Goal: Task Accomplishment & Management: Use online tool/utility

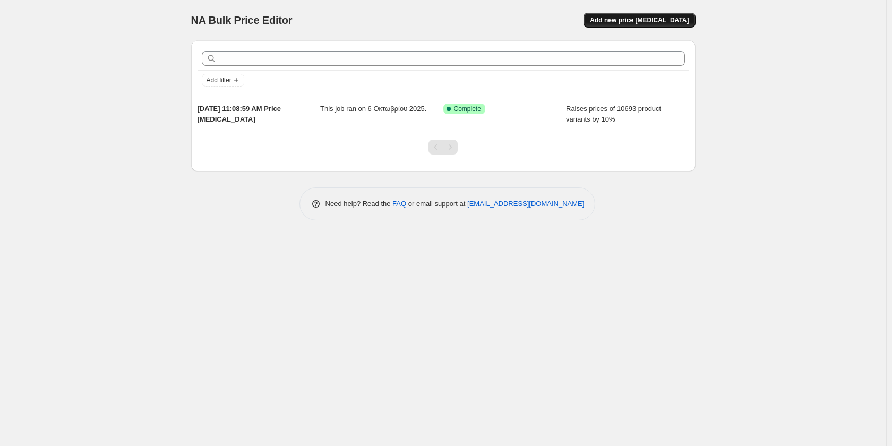
click at [666, 20] on span "Add new price [MEDICAL_DATA]" at bounding box center [639, 20] width 99 height 8
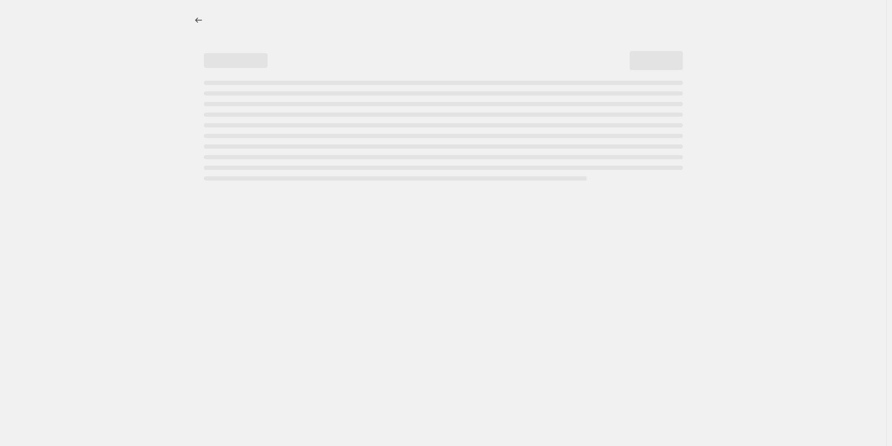
select select "percentage"
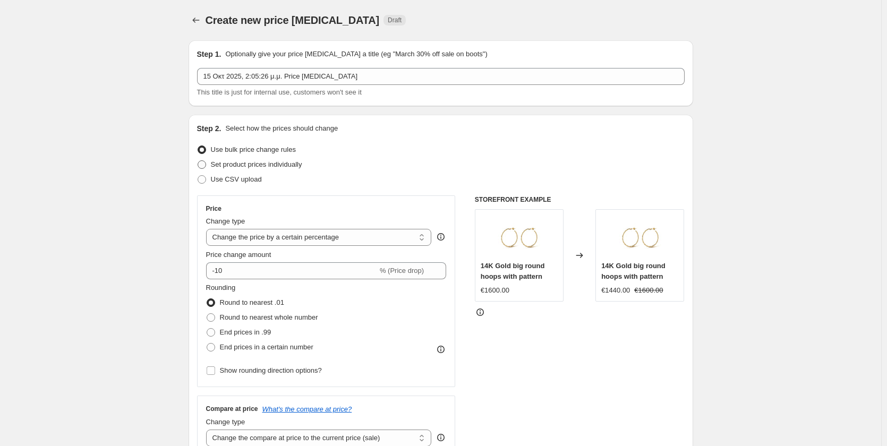
click at [203, 168] on span at bounding box center [202, 164] width 8 height 8
click at [198, 161] on input "Set product prices individually" at bounding box center [198, 160] width 1 height 1
radio input "true"
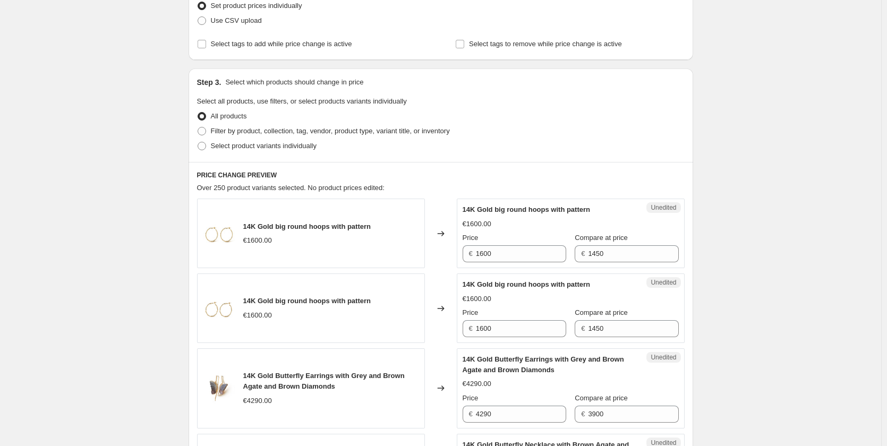
scroll to position [159, 0]
click at [206, 131] on span at bounding box center [202, 130] width 8 height 8
click at [198, 127] on input "Filter by product, collection, tag, vendor, product type, variant title, or inv…" at bounding box center [198, 126] width 1 height 1
radio input "true"
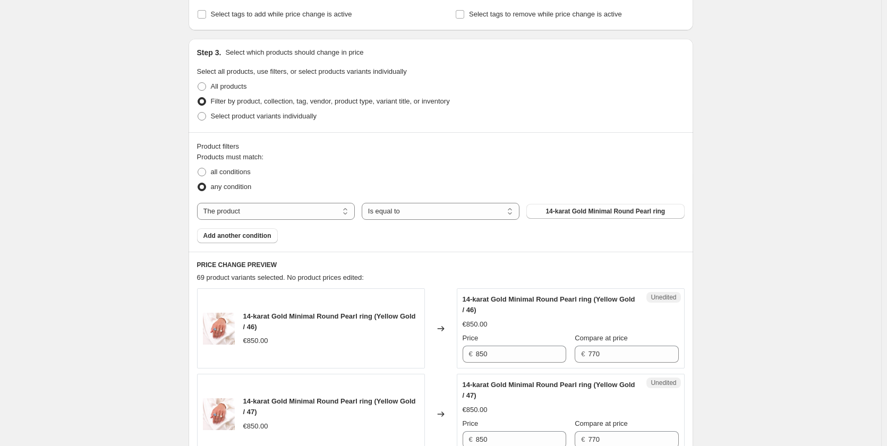
scroll to position [212, 0]
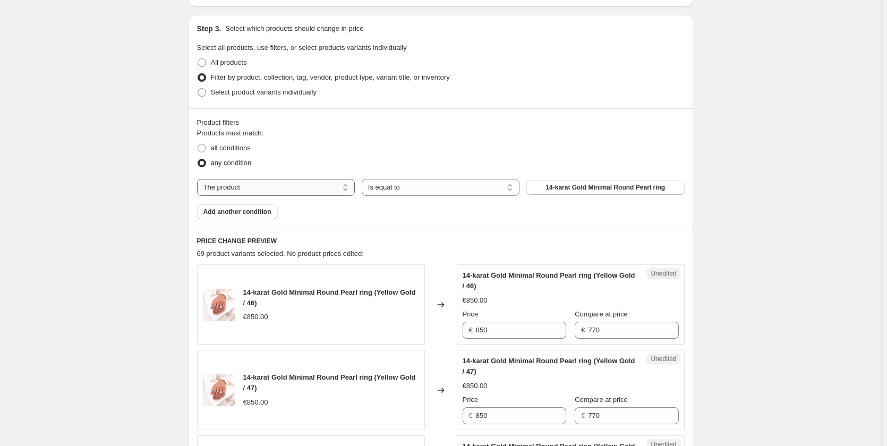
click at [330, 190] on select "The product The product's collection The product's tag The product's vendor The…" at bounding box center [276, 187] width 158 height 17
select select "collection"
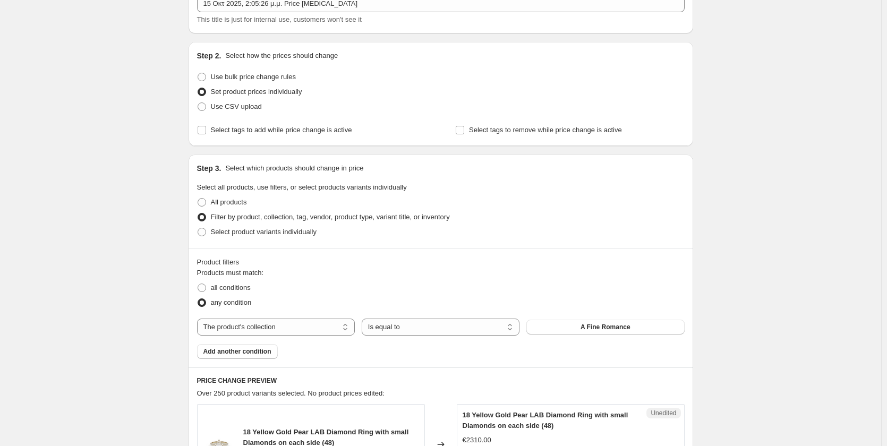
scroll to position [0, 0]
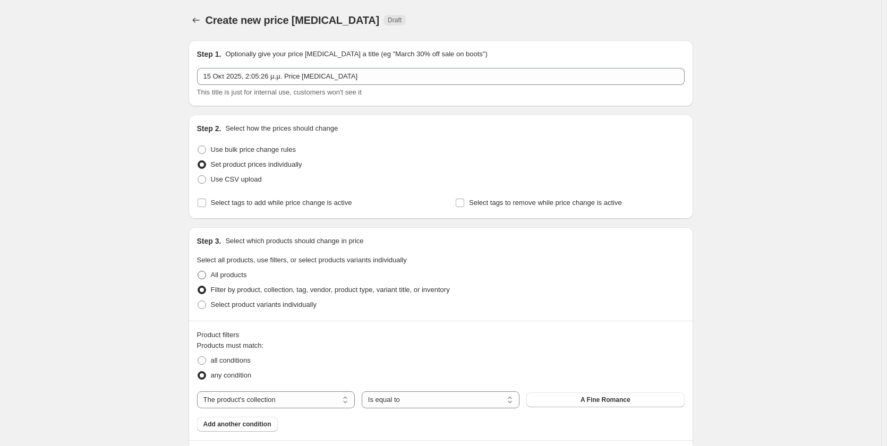
click at [203, 277] on span at bounding box center [202, 275] width 8 height 8
click at [198, 271] on input "All products" at bounding box center [198, 271] width 1 height 1
radio input "true"
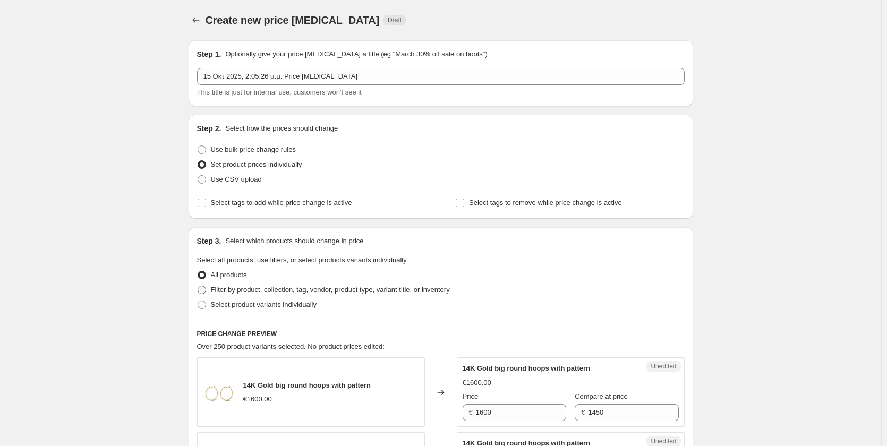
click at [206, 290] on span at bounding box center [202, 290] width 8 height 8
click at [198, 286] on input "Filter by product, collection, tag, vendor, product type, variant title, or inv…" at bounding box center [198, 286] width 1 height 1
radio input "true"
select select "collection"
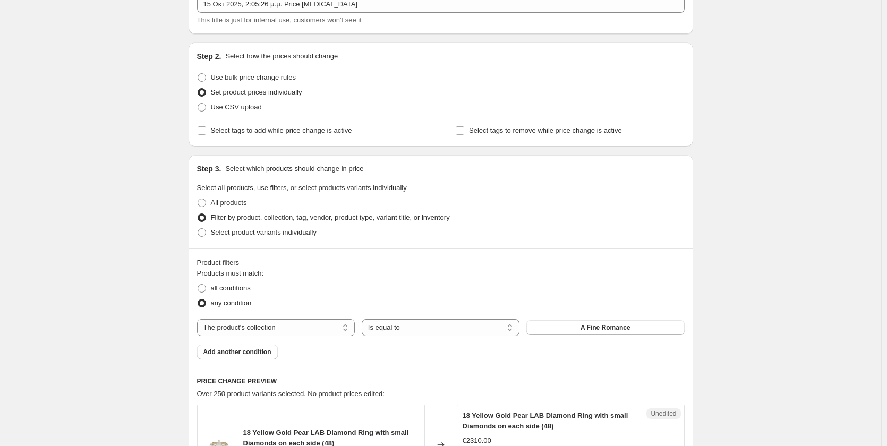
scroll to position [106, 0]
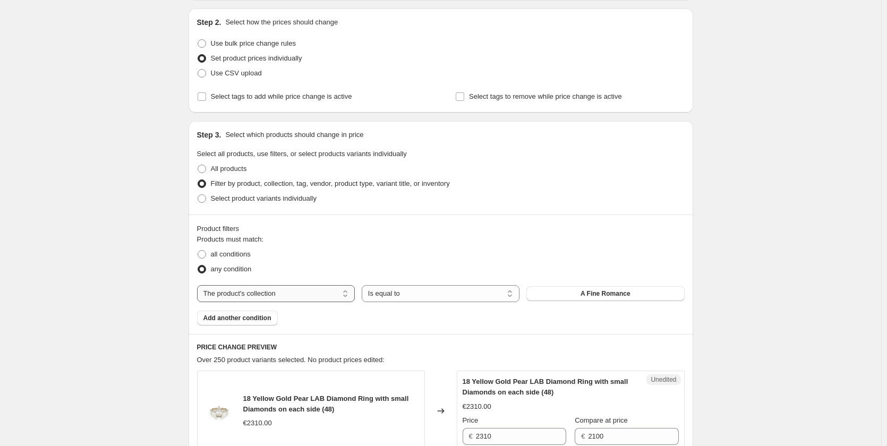
click at [338, 298] on select "The product The product's collection The product's tag The product's vendor The…" at bounding box center [276, 293] width 158 height 17
click at [373, 243] on fieldset "Products must match: all conditions any condition" at bounding box center [441, 255] width 488 height 42
click at [510, 296] on select "Is equal to Is not equal to" at bounding box center [441, 293] width 158 height 17
click at [518, 223] on div "Product filters Products must match: all conditions any condition The product T…" at bounding box center [441, 274] width 504 height 119
click at [262, 321] on span "Add another condition" at bounding box center [237, 318] width 68 height 8
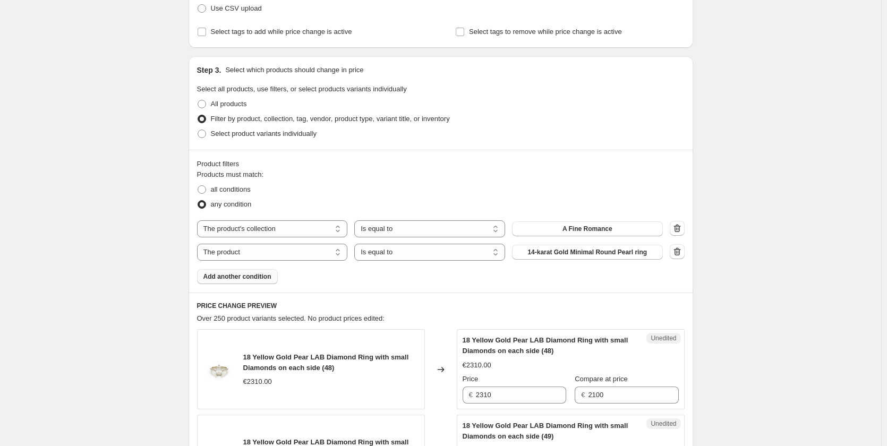
scroll to position [53, 0]
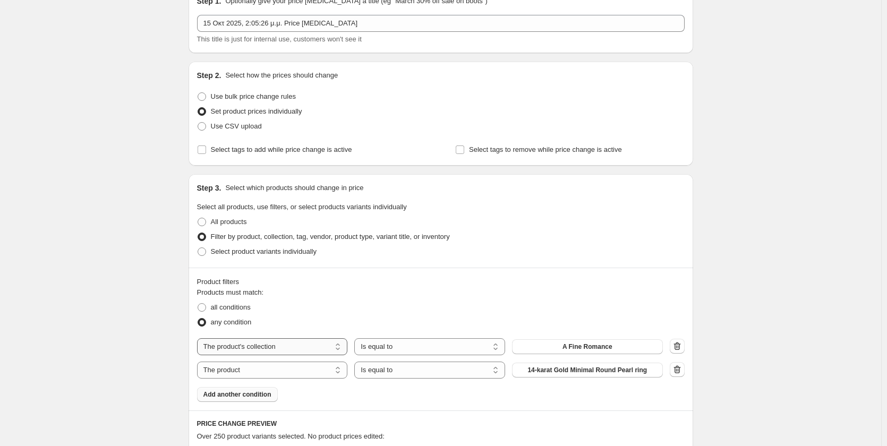
click at [338, 347] on select "The product The product's collection The product's tag The product's vendor The…" at bounding box center [272, 346] width 151 height 17
click at [459, 278] on div "Product filters" at bounding box center [441, 282] width 488 height 11
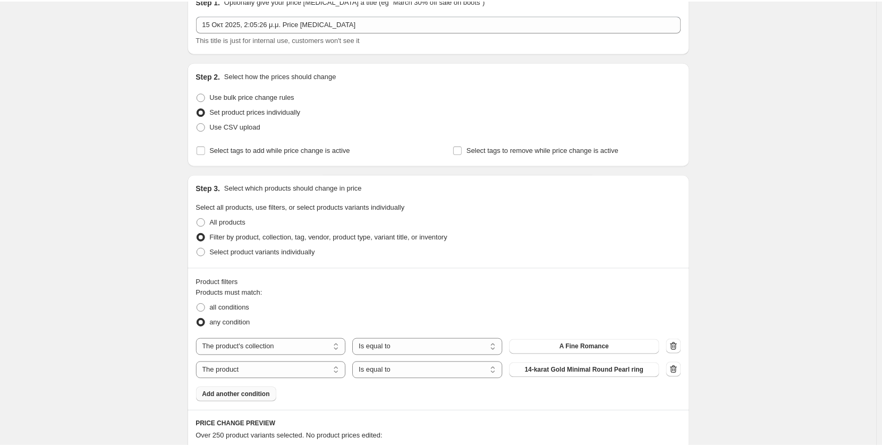
scroll to position [0, 0]
